Goal: Information Seeking & Learning: Learn about a topic

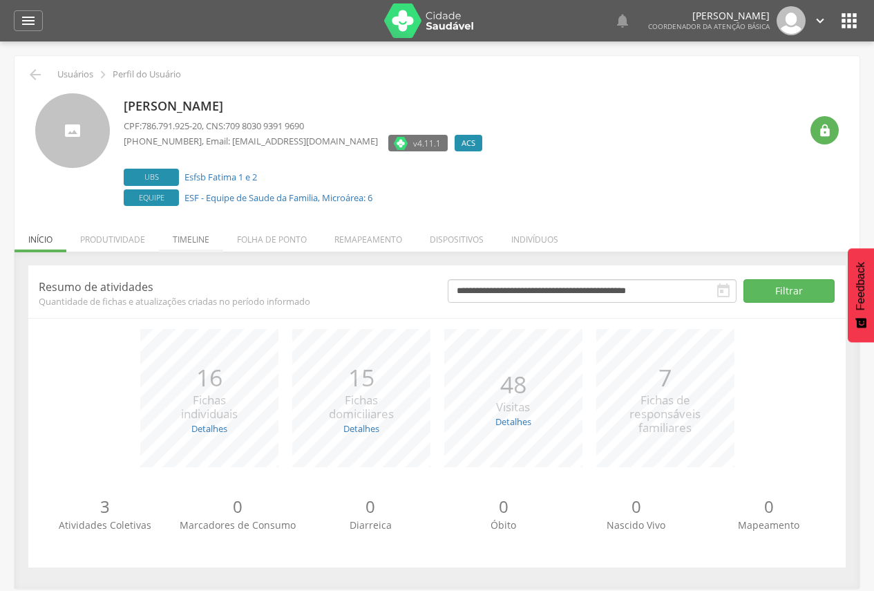
click at [204, 238] on li "Timeline" at bounding box center [191, 236] width 64 height 32
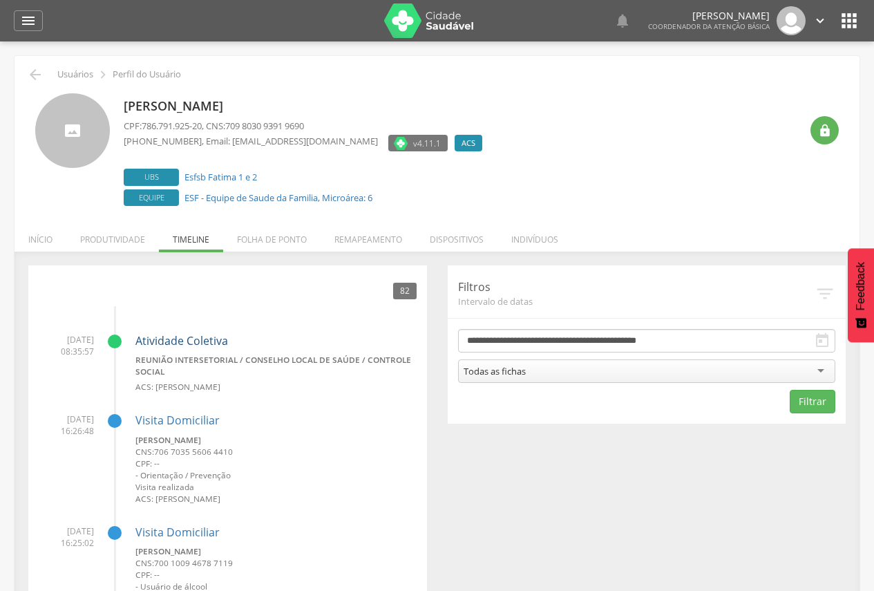
click at [200, 337] on link "Atividade Coletiva" at bounding box center [181, 340] width 93 height 15
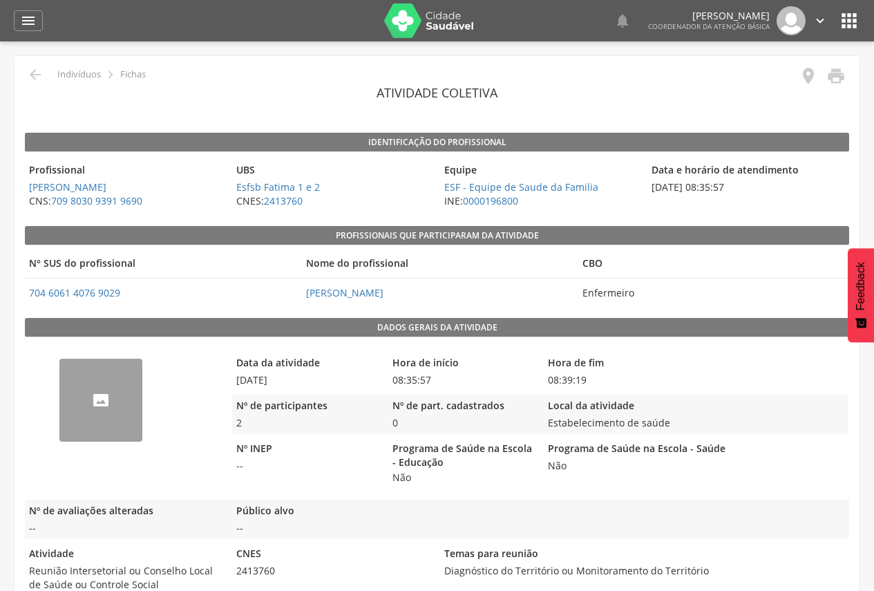
click at [59, 367] on img "68bec06b7508df59d30f9c31" at bounding box center [59, 367] width 0 height 0
click at [416, 23] on img at bounding box center [429, 20] width 90 height 35
